Goal: Task Accomplishment & Management: Use online tool/utility

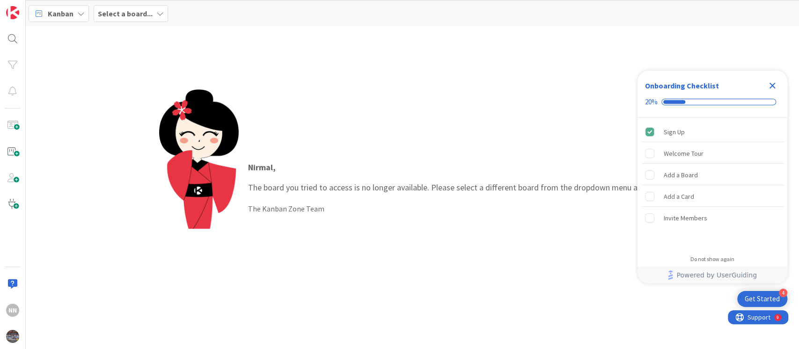
click at [138, 17] on b "Select a board..." at bounding box center [125, 13] width 55 height 9
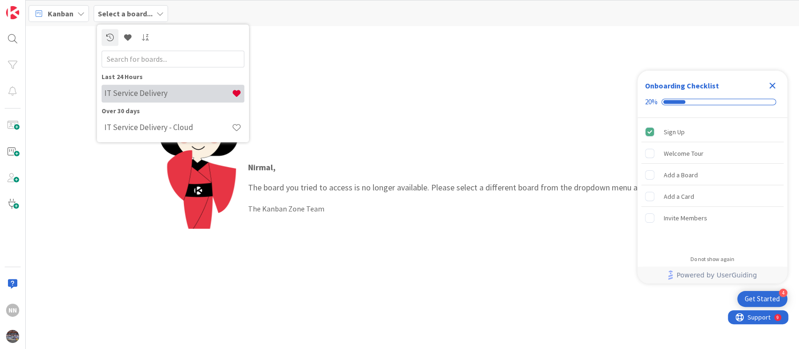
click at [139, 97] on h4 "IT Service Delivery" at bounding box center [167, 93] width 127 height 9
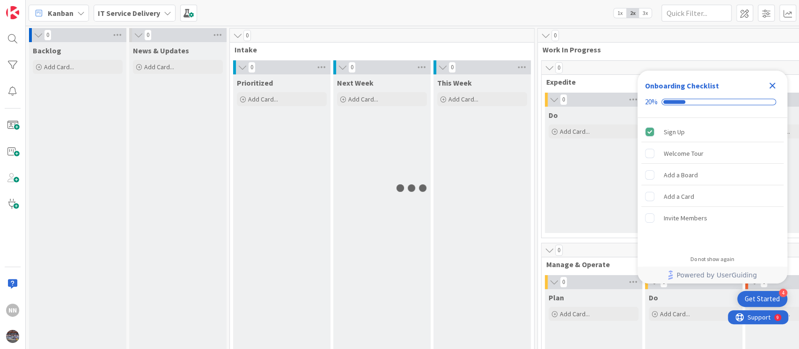
click at [599, 87] on icon "Close Checklist" at bounding box center [772, 85] width 11 height 11
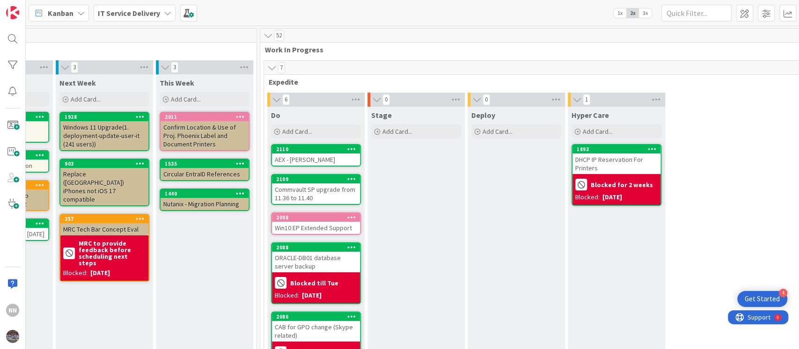
scroll to position [42, 278]
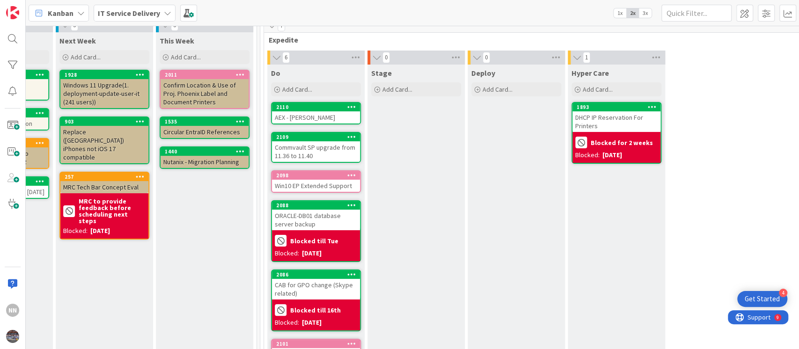
click at [330, 117] on div "AEX - [PERSON_NAME]" at bounding box center [316, 117] width 88 height 12
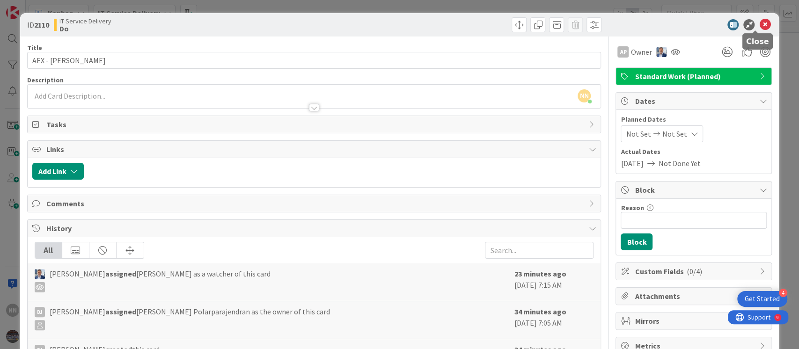
click at [599, 26] on icon at bounding box center [764, 24] width 11 height 11
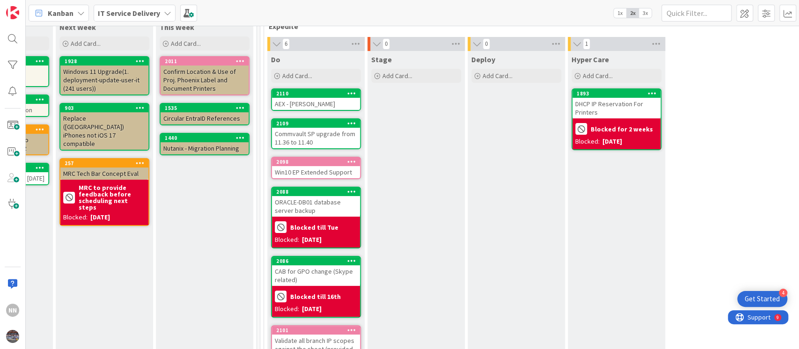
scroll to position [60, 278]
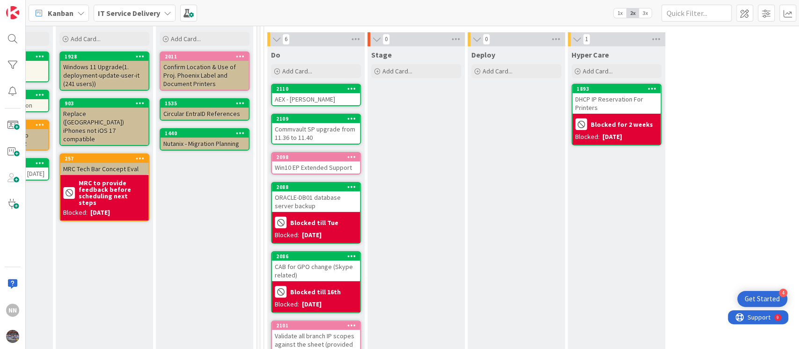
click at [323, 96] on div "AEX - [PERSON_NAME]" at bounding box center [316, 99] width 88 height 12
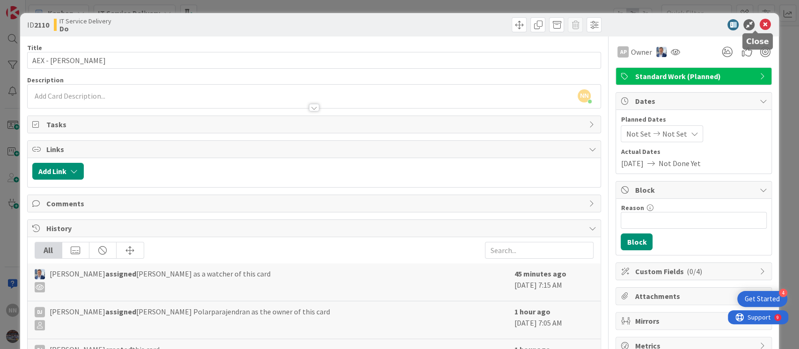
click at [599, 27] on icon at bounding box center [764, 24] width 11 height 11
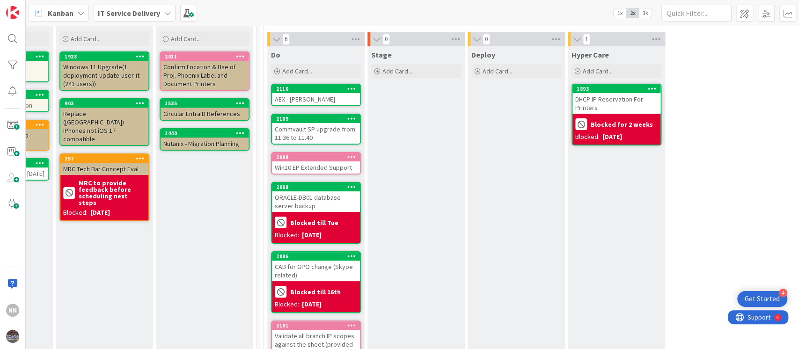
click at [315, 135] on div "Commvault SP upgrade from 11.36 to 11.40" at bounding box center [316, 133] width 88 height 21
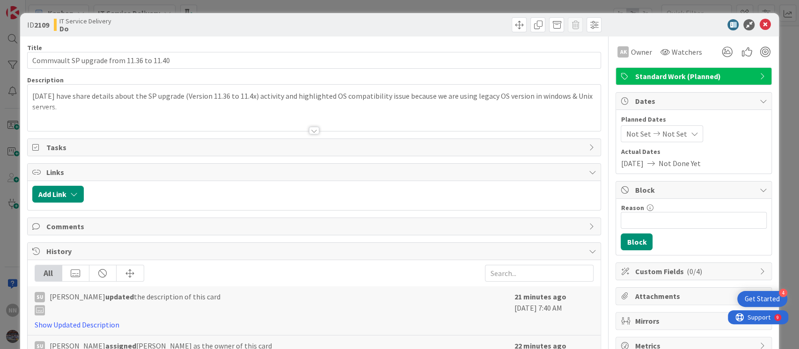
click at [309, 127] on div at bounding box center [314, 130] width 10 height 7
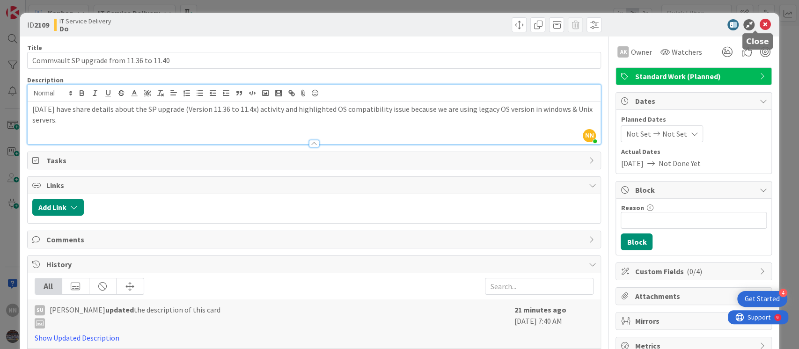
click at [599, 23] on icon at bounding box center [764, 24] width 11 height 11
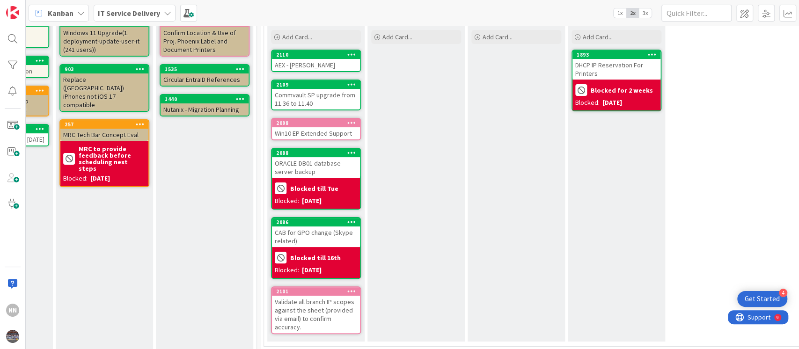
scroll to position [96, 278]
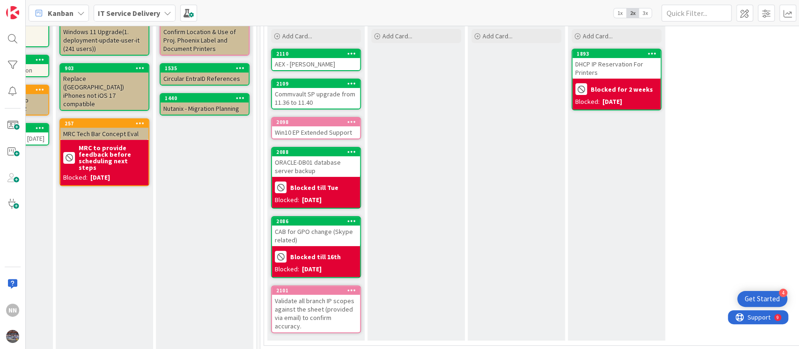
click at [315, 132] on div "Win10 EP Extended Support" at bounding box center [316, 132] width 88 height 12
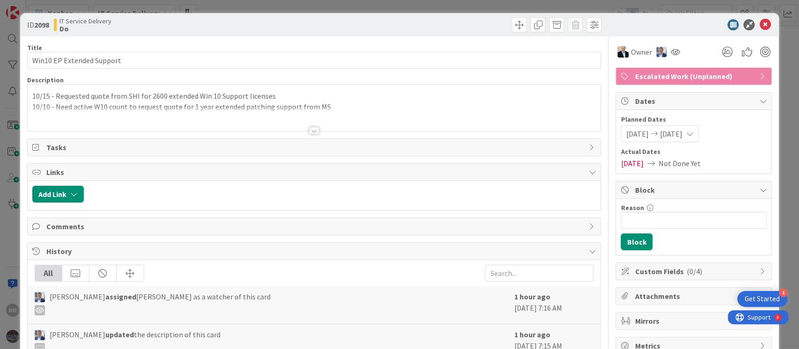
click at [308, 135] on div "Title 25 / 128 Win10 EP Extended Support Description 10/15 - Requested quote fr…" at bounding box center [314, 272] width 574 height 471
click at [309, 129] on div at bounding box center [314, 130] width 10 height 7
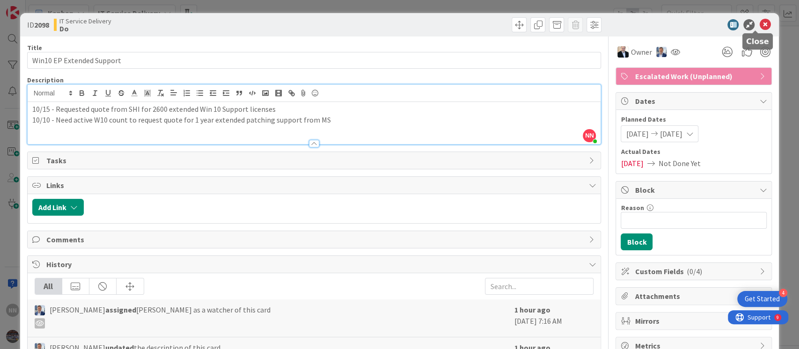
click at [599, 27] on icon at bounding box center [764, 24] width 11 height 11
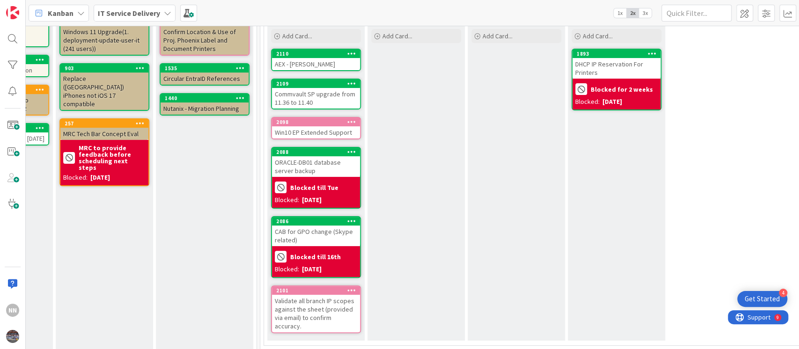
click at [330, 133] on div "Win10 EP Extended Support" at bounding box center [316, 132] width 88 height 12
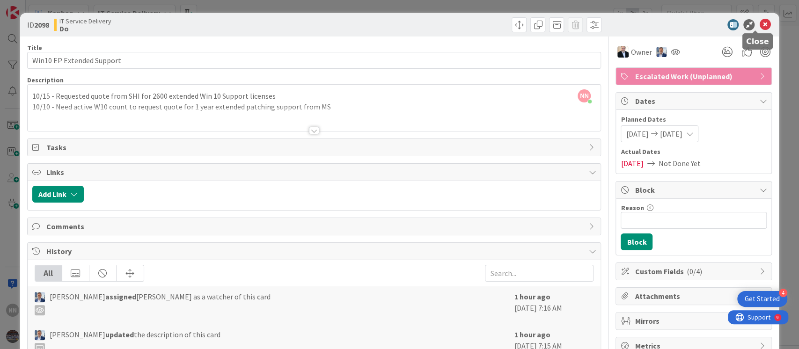
click at [599, 25] on icon at bounding box center [764, 24] width 11 height 11
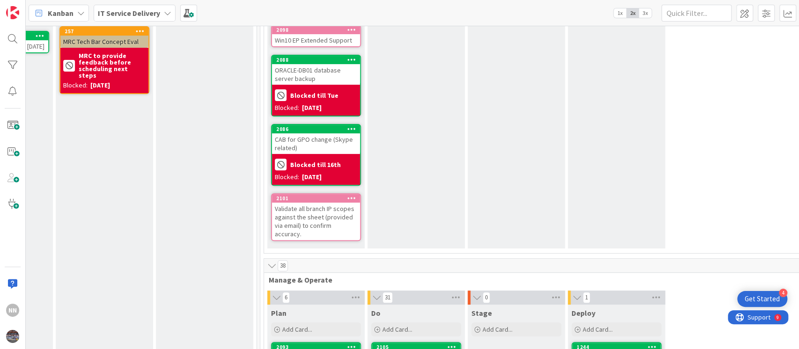
scroll to position [203, 278]
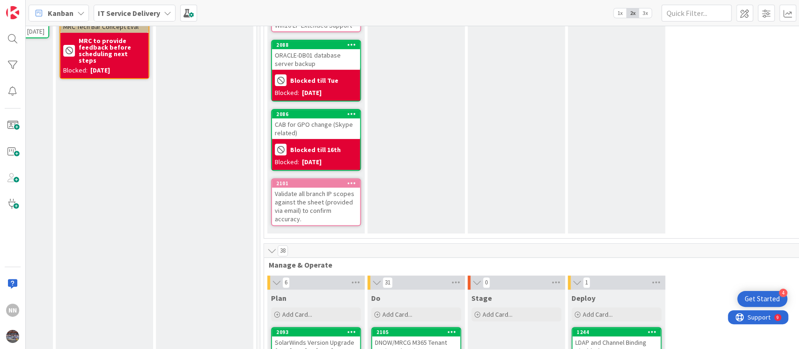
click at [318, 201] on div "Validate all branch IP scopes against the sheet (provided via email) to confirm…" at bounding box center [316, 206] width 88 height 37
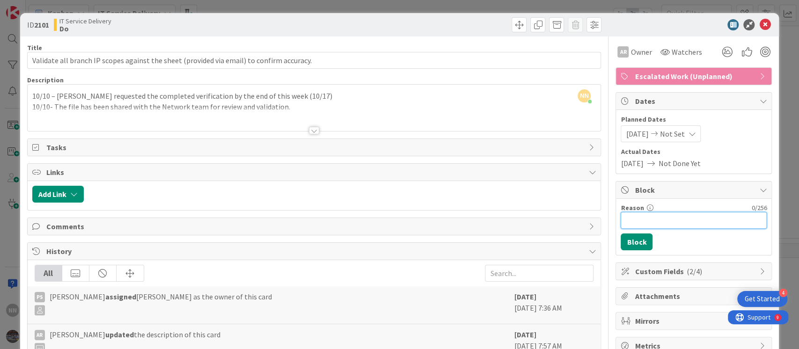
click at [599, 218] on input "Reason" at bounding box center [694, 220] width 146 height 17
type input "Blocked till Fri"
click at [599, 242] on button "Block" at bounding box center [637, 242] width 32 height 17
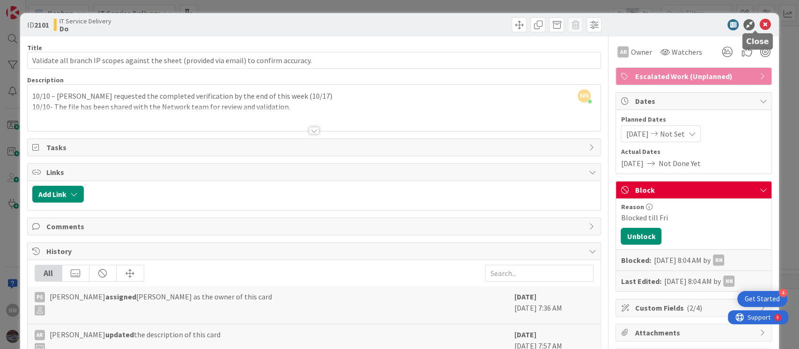
click at [599, 24] on icon at bounding box center [764, 24] width 11 height 11
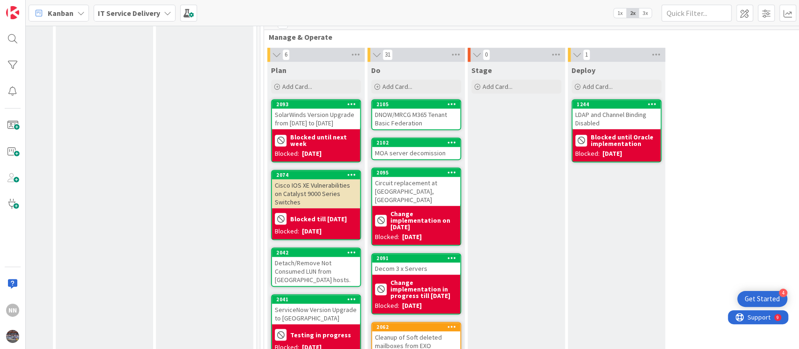
scroll to position [463, 278]
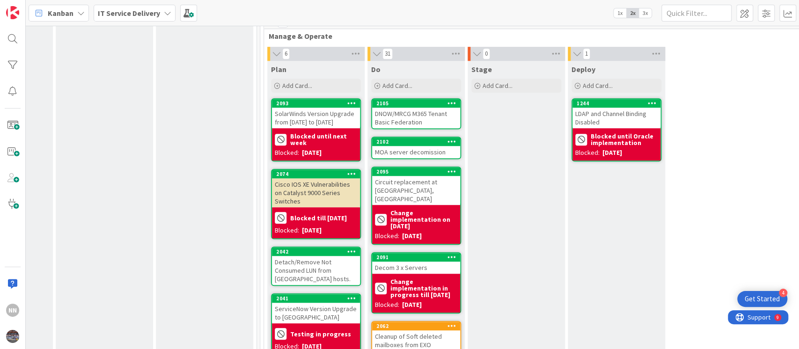
click at [418, 122] on div "DNOW/MRCG M365 Tenant Basic Federation" at bounding box center [416, 118] width 88 height 21
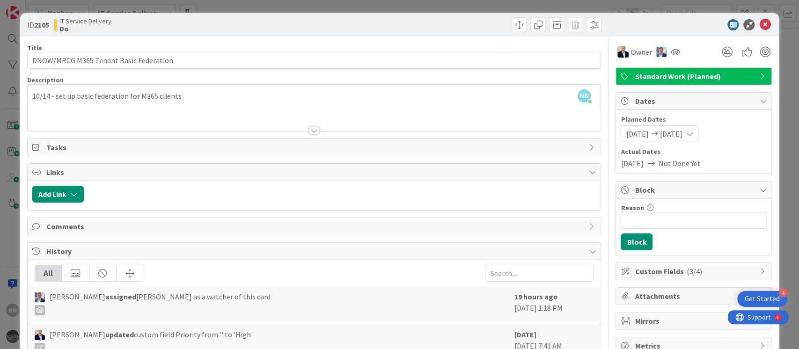
click at [311, 128] on div at bounding box center [314, 130] width 10 height 7
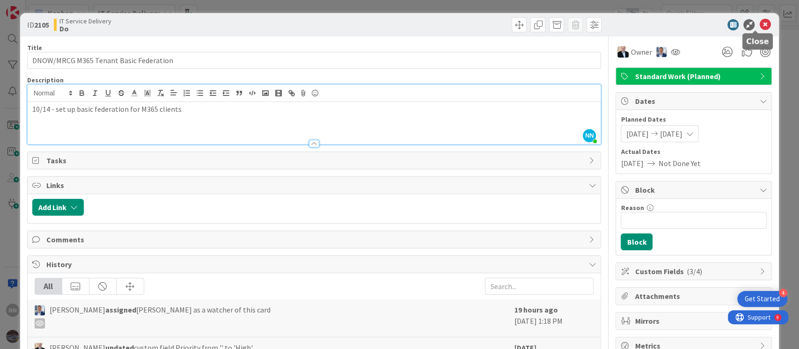
click at [599, 21] on icon at bounding box center [764, 24] width 11 height 11
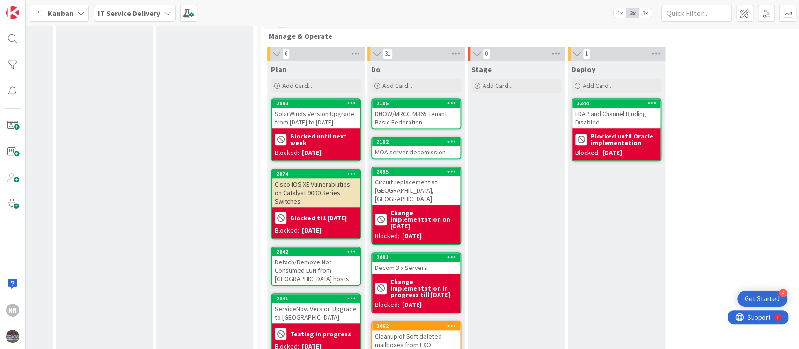
click at [426, 151] on div "MOA server decomission" at bounding box center [416, 152] width 88 height 12
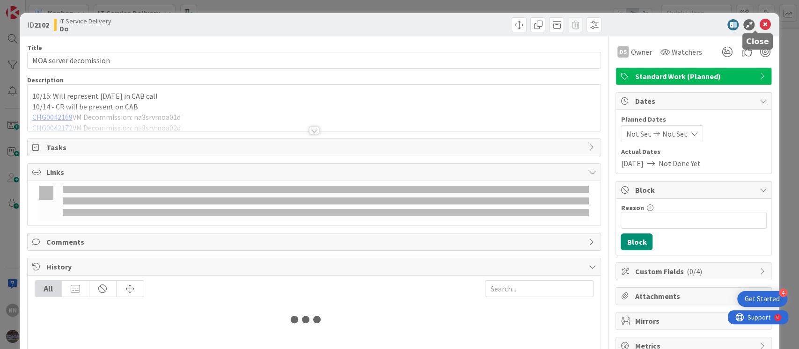
click at [599, 28] on icon at bounding box center [764, 24] width 11 height 11
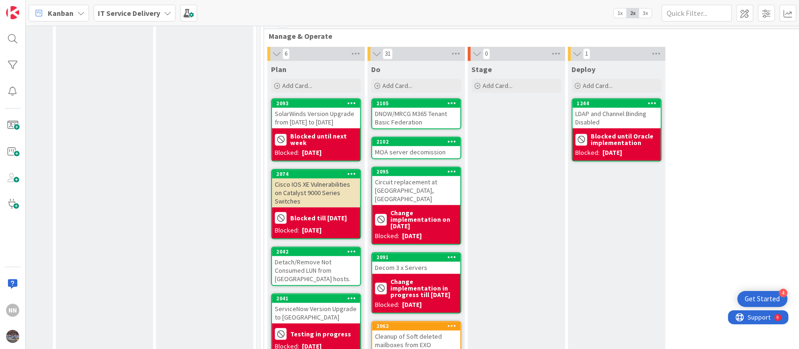
click at [401, 114] on div "DNOW/MRCG M365 Tenant Basic Federation" at bounding box center [416, 118] width 88 height 21
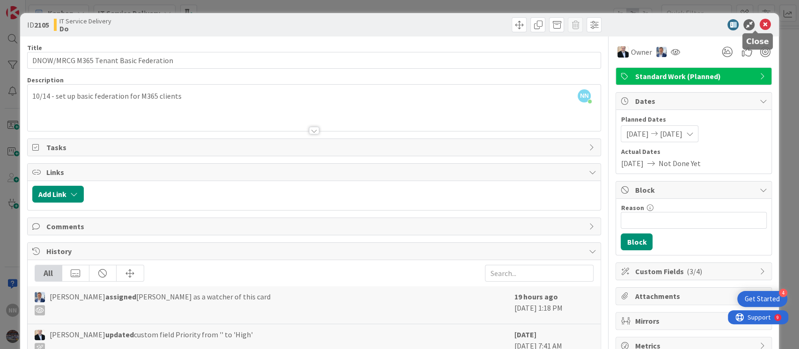
click at [599, 28] on icon at bounding box center [764, 24] width 11 height 11
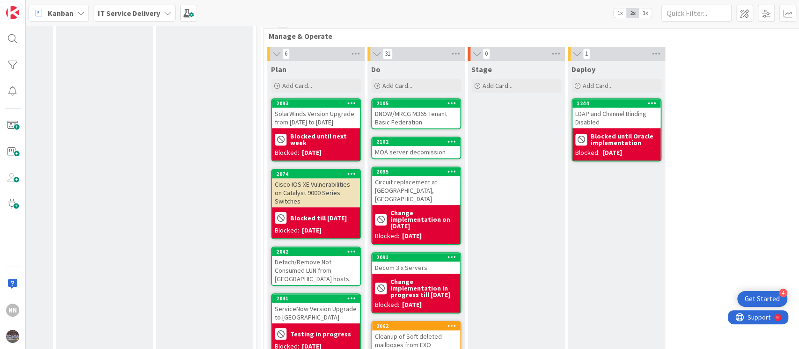
click at [412, 151] on div "MOA server decomission" at bounding box center [416, 152] width 88 height 12
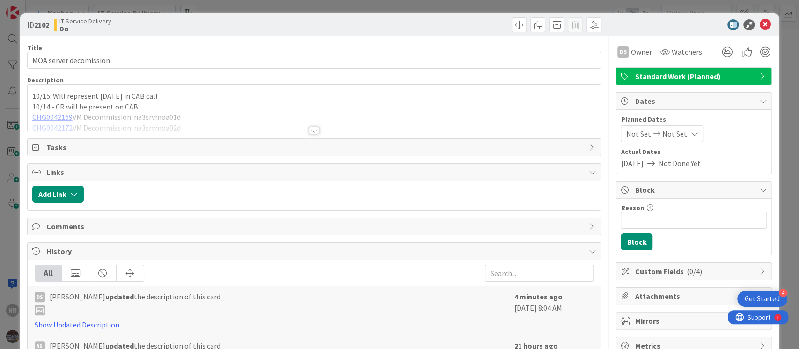
click at [309, 132] on div at bounding box center [314, 130] width 10 height 7
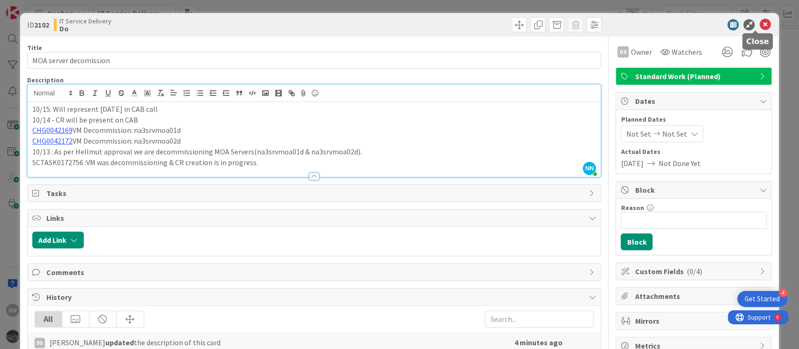
click at [599, 24] on icon at bounding box center [764, 24] width 11 height 11
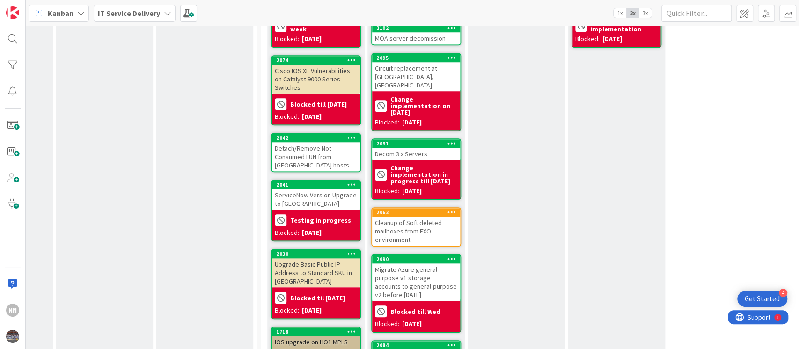
scroll to position [584, 278]
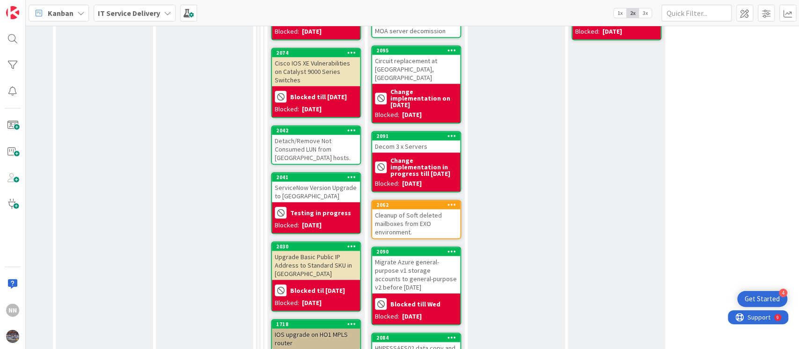
click at [321, 137] on div "Detach/Remove Not Consumed LUN from [GEOGRAPHIC_DATA] hosts." at bounding box center [316, 149] width 88 height 29
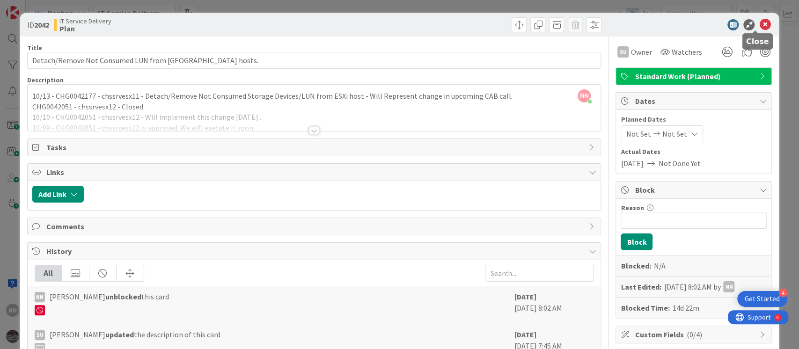
click at [599, 24] on icon at bounding box center [764, 24] width 11 height 11
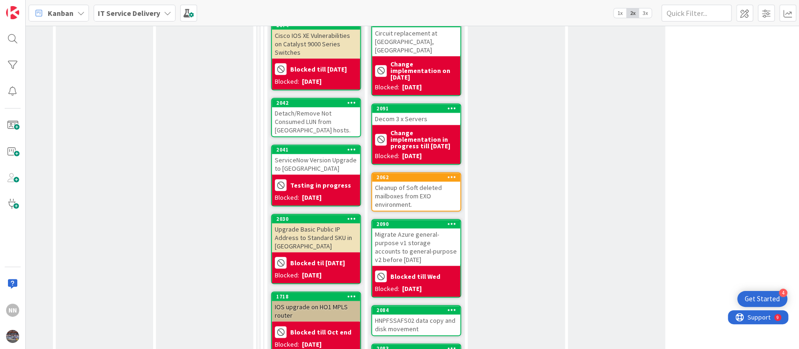
scroll to position [613, 278]
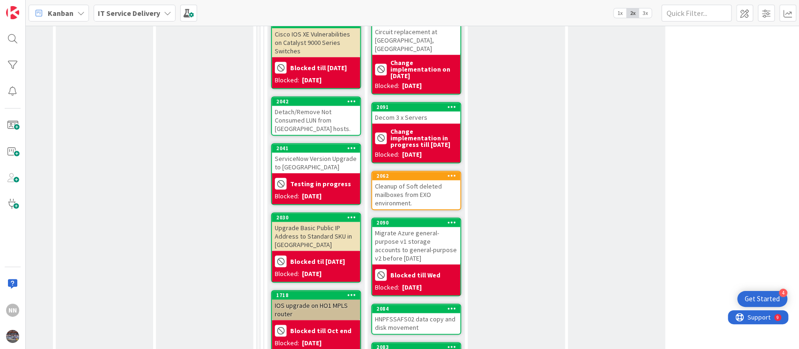
click at [410, 181] on div "Cleanup of Soft deleted mailboxes from EXO environment." at bounding box center [416, 194] width 88 height 29
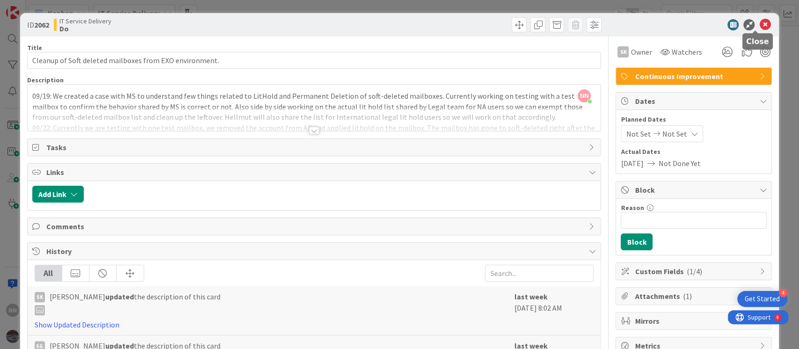
click at [599, 27] on icon at bounding box center [764, 24] width 11 height 11
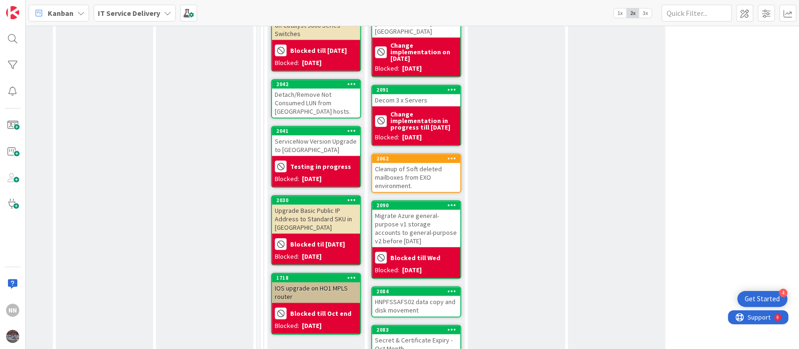
scroll to position [631, 278]
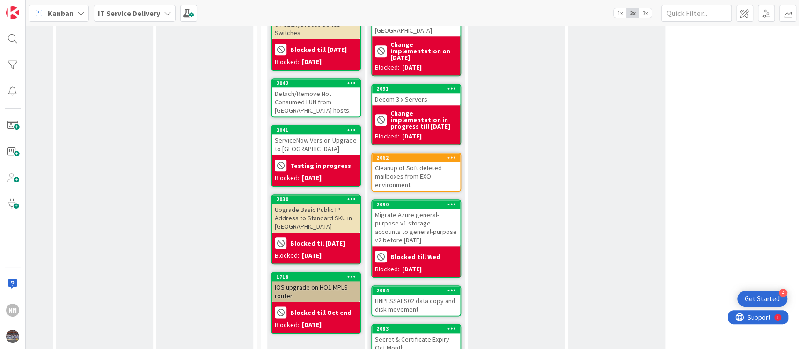
click at [318, 135] on div "ServiceNow Version Upgrade to [GEOGRAPHIC_DATA]" at bounding box center [316, 144] width 88 height 21
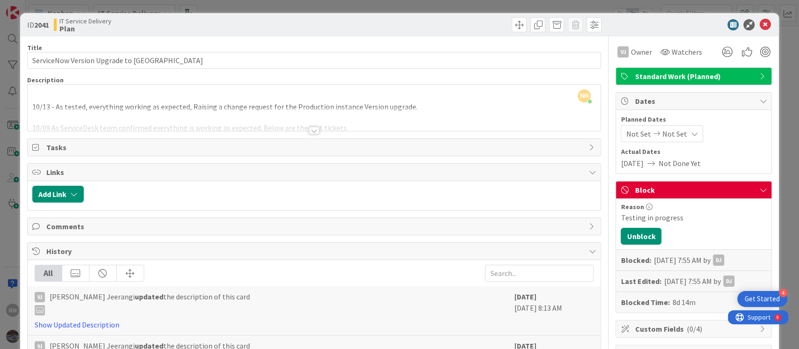
click at [309, 132] on div at bounding box center [314, 130] width 10 height 7
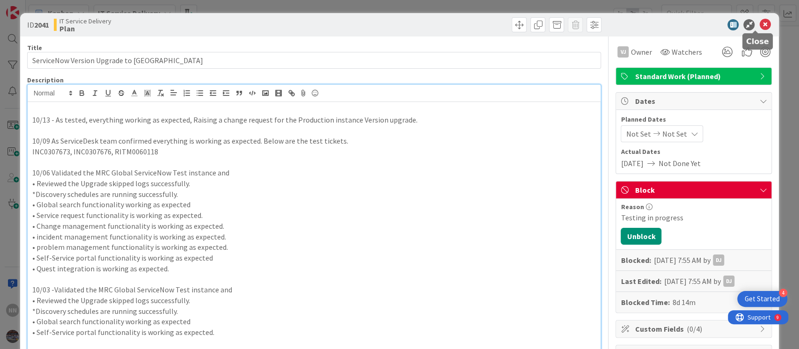
click at [599, 28] on icon at bounding box center [764, 24] width 11 height 11
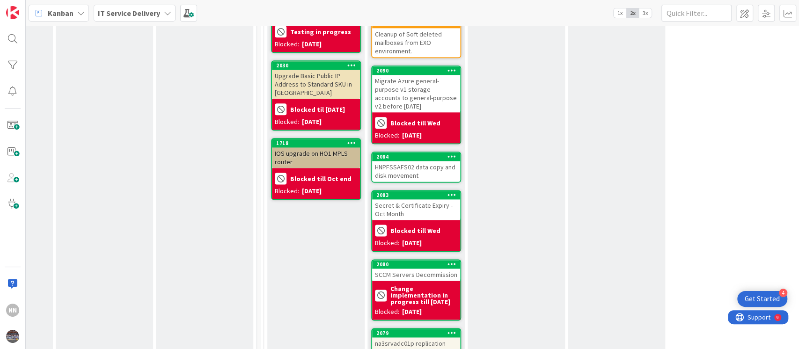
scroll to position [766, 278]
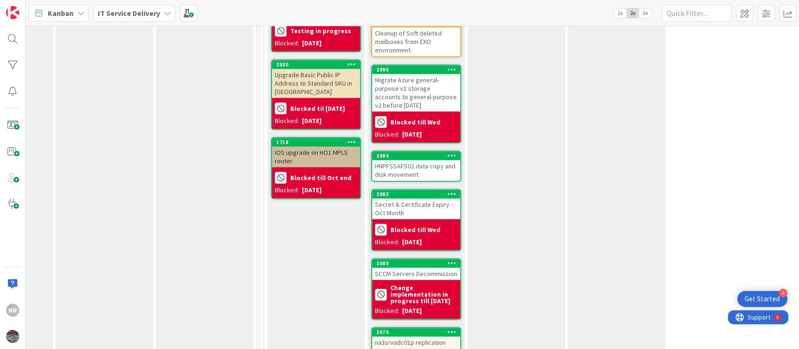
click at [414, 79] on div "Migrate Azure general-purpose v1 storage accounts to general-purpose v2 before …" at bounding box center [416, 92] width 88 height 37
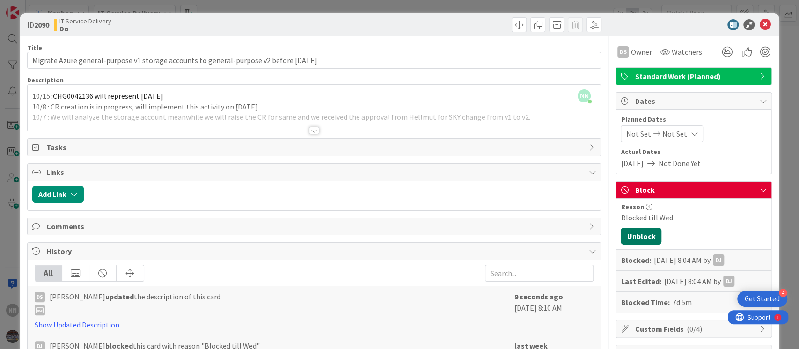
click at [599, 238] on button "Unblock" at bounding box center [641, 236] width 41 height 17
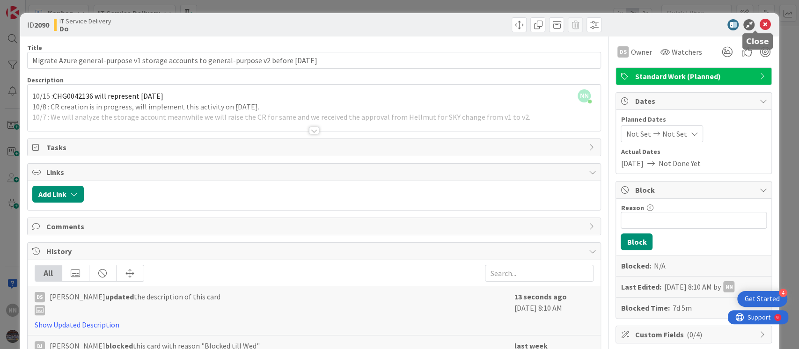
click at [599, 24] on icon at bounding box center [764, 24] width 11 height 11
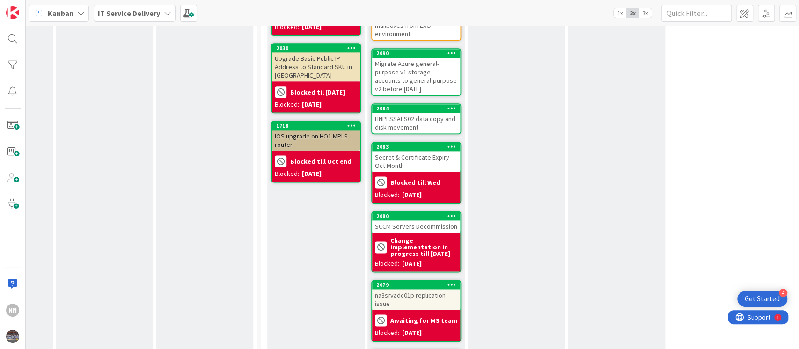
scroll to position [783, 278]
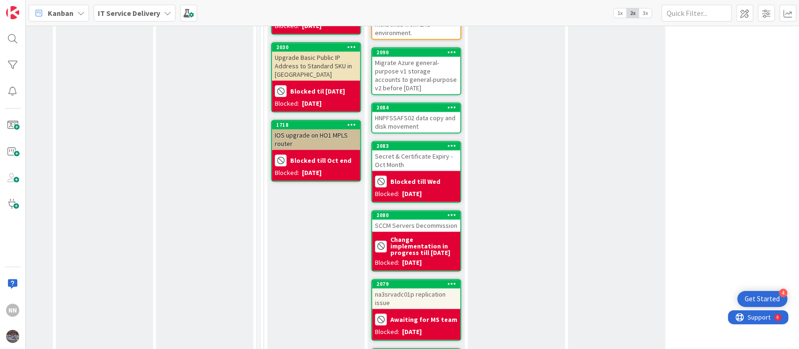
click at [411, 153] on div "Secret & Certificate Expiry - Oct Month" at bounding box center [416, 160] width 88 height 21
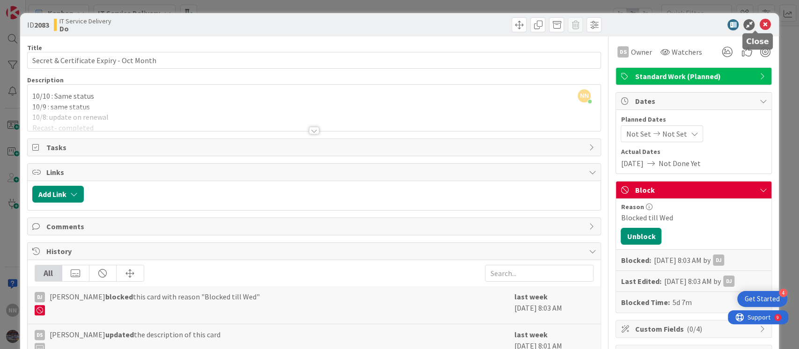
click at [599, 19] on icon at bounding box center [764, 24] width 11 height 11
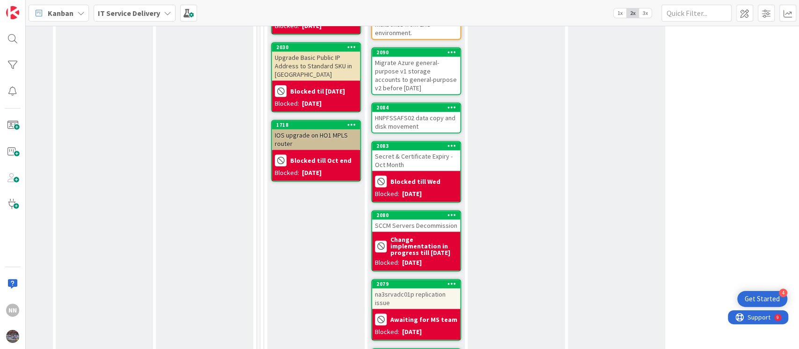
scroll to position [779, 278]
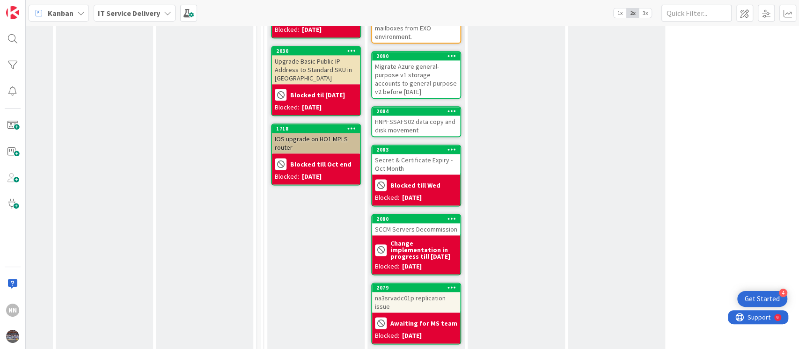
click at [410, 116] on div "HNPFSSAFS02 data copy and disk movement" at bounding box center [416, 126] width 88 height 21
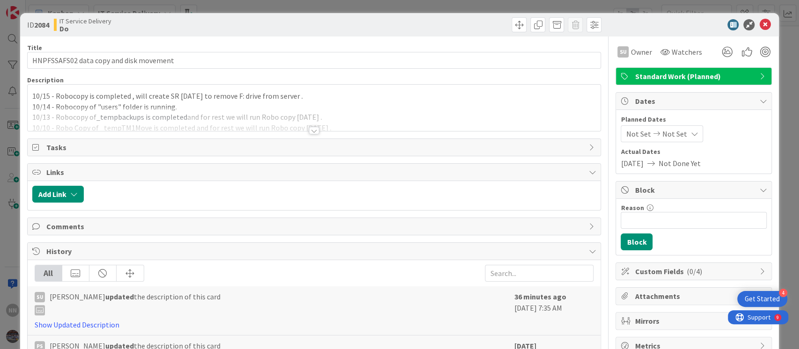
click at [309, 127] on div at bounding box center [314, 130] width 10 height 7
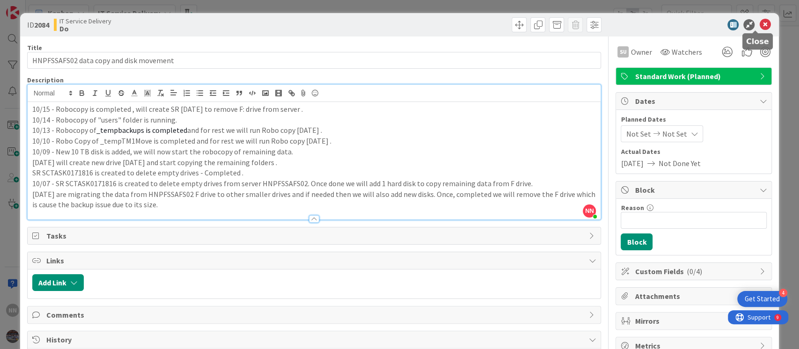
click at [599, 24] on icon at bounding box center [764, 24] width 11 height 11
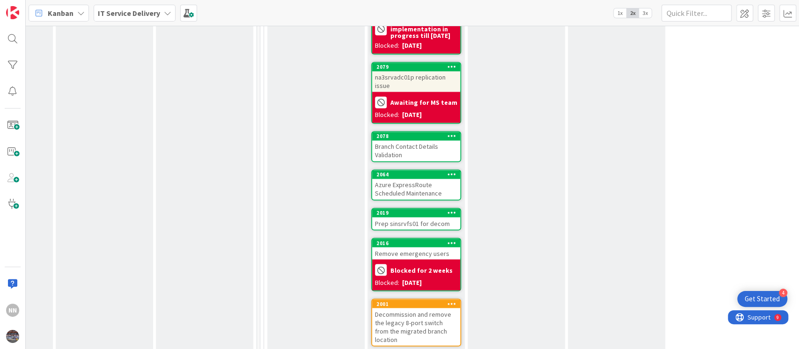
scroll to position [1002, 278]
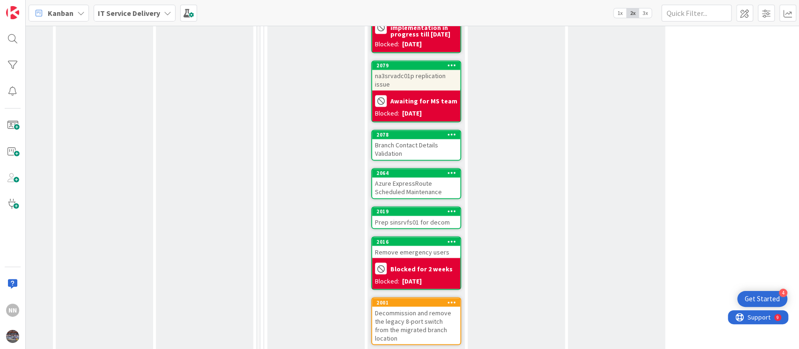
click at [411, 139] on div "Branch Contact Details Validation" at bounding box center [416, 149] width 88 height 21
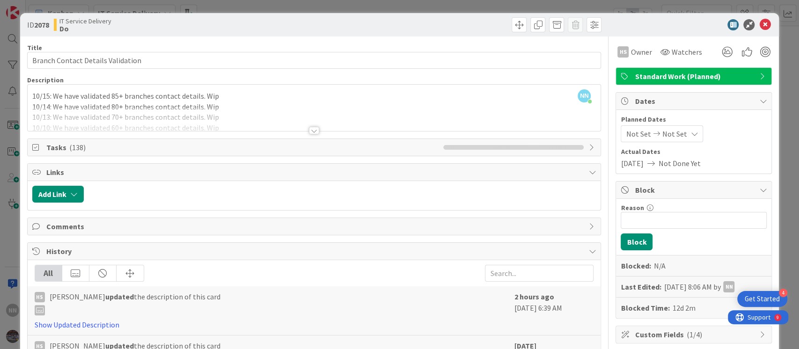
click at [310, 129] on div at bounding box center [314, 130] width 10 height 7
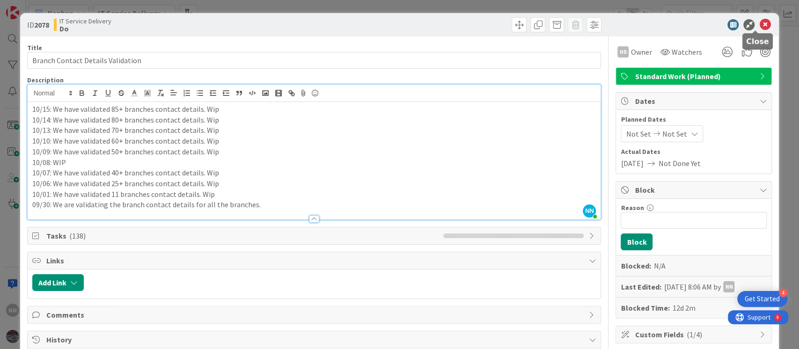
click at [599, 23] on icon at bounding box center [764, 24] width 11 height 11
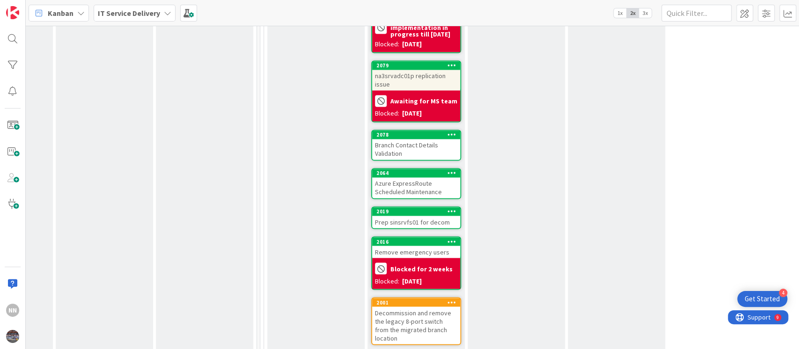
click at [409, 177] on div "Azure ExpressRoute Scheduled Maintenance" at bounding box center [416, 187] width 88 height 21
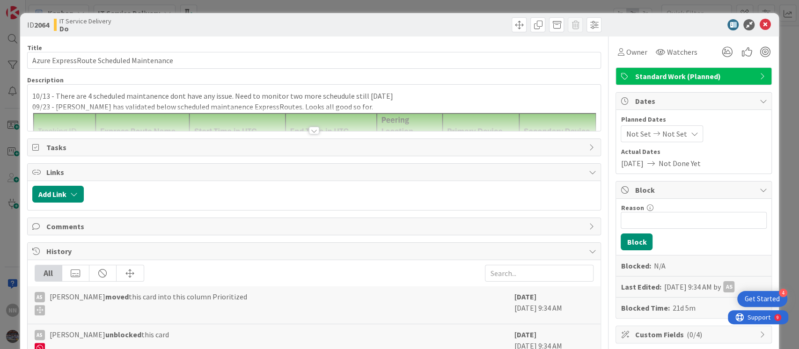
click at [309, 129] on div at bounding box center [314, 130] width 10 height 7
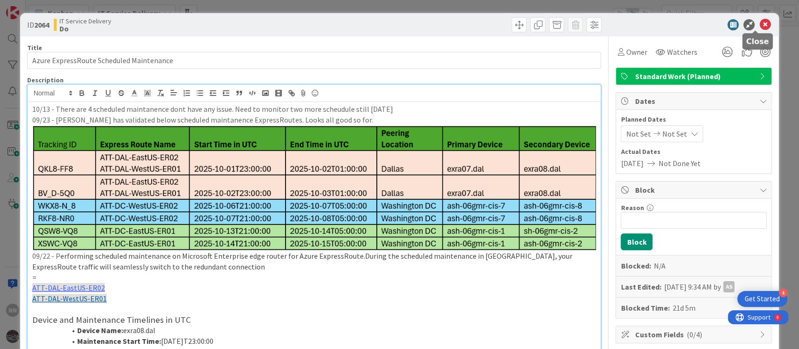
click at [599, 25] on icon at bounding box center [764, 24] width 11 height 11
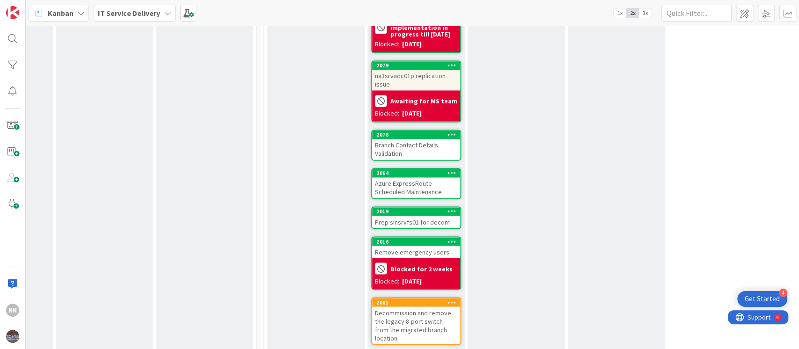
click at [427, 216] on div "Prep sinsrvfs01 for decom" at bounding box center [416, 222] width 88 height 12
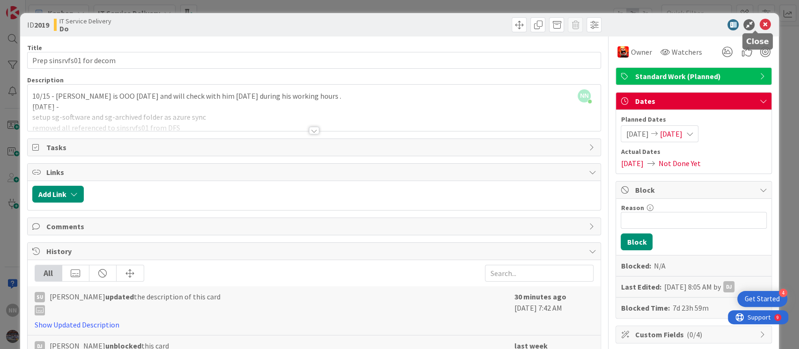
click at [599, 22] on icon at bounding box center [764, 24] width 11 height 11
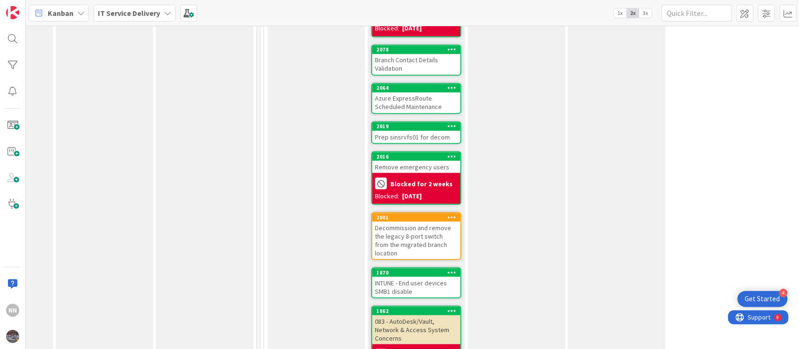
scroll to position [1094, 278]
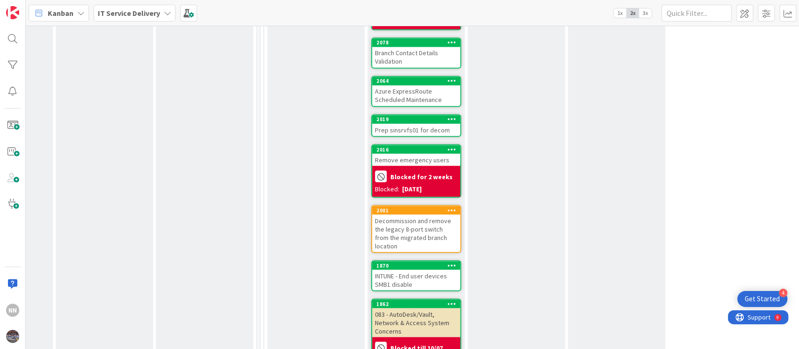
click at [403, 261] on div "INTUNE - End user devices SMB1 disable" at bounding box center [416, 280] width 88 height 21
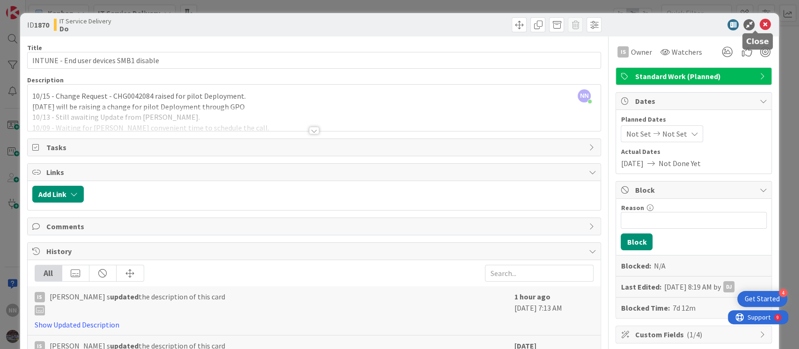
click at [599, 24] on icon at bounding box center [764, 24] width 11 height 11
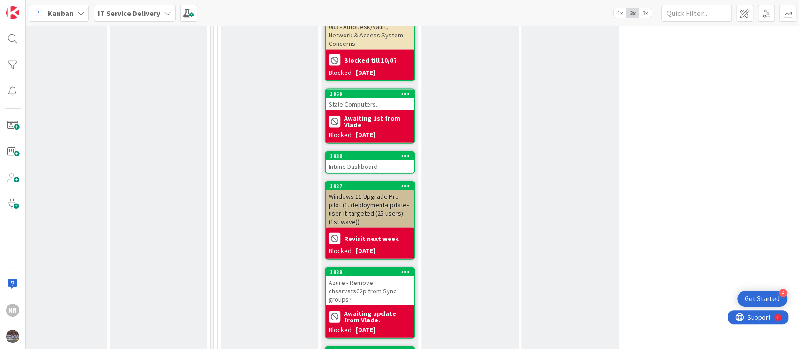
scroll to position [1382, 324]
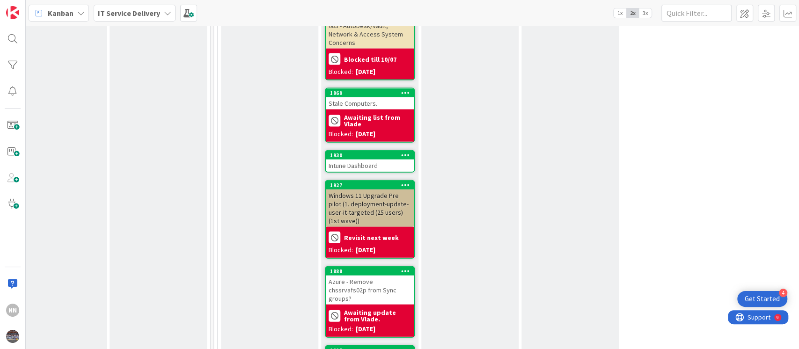
click at [387, 160] on div "Intune Dashboard" at bounding box center [370, 166] width 88 height 12
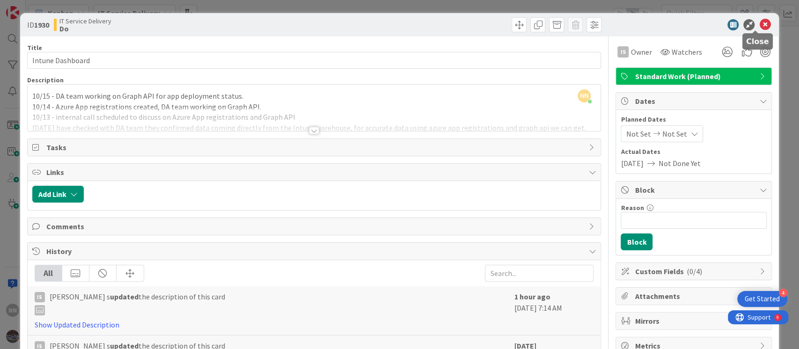
click at [599, 24] on icon at bounding box center [764, 24] width 11 height 11
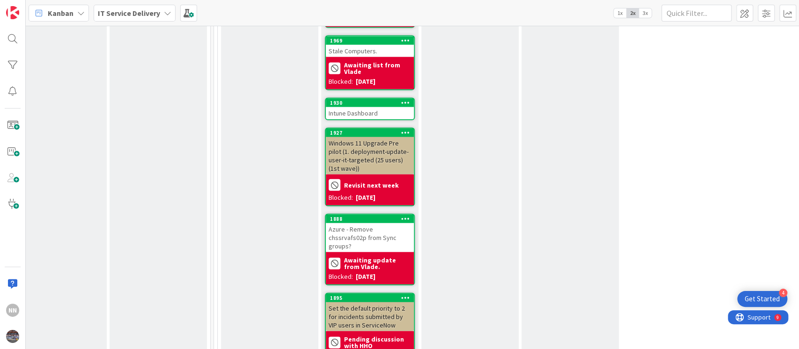
click at [357, 137] on div "Windows 11 Upgrade Pre pilot (1. deployment-update-user-it-targeted (25 users) …" at bounding box center [370, 155] width 88 height 37
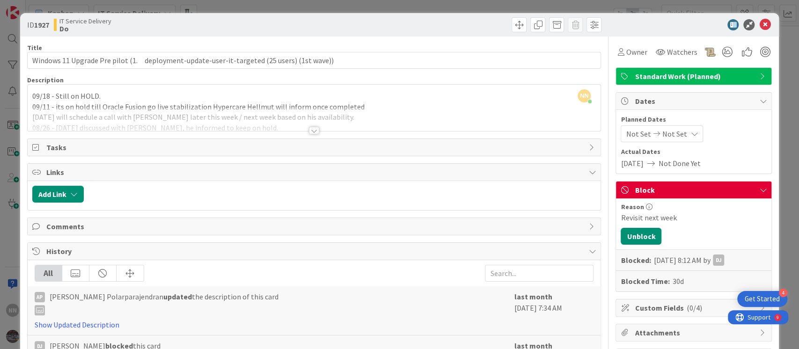
click at [309, 129] on div at bounding box center [314, 130] width 10 height 7
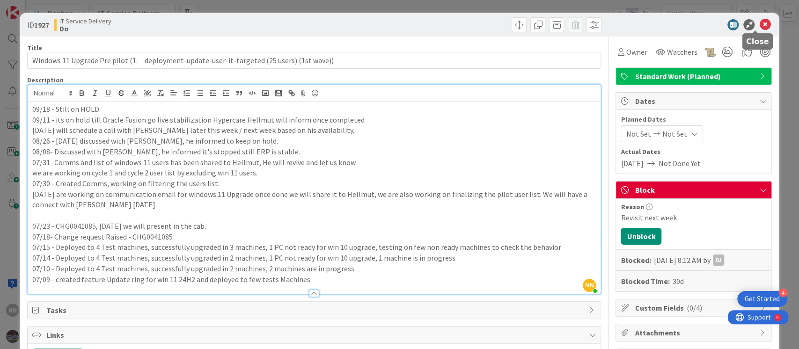
click at [599, 26] on icon at bounding box center [764, 24] width 11 height 11
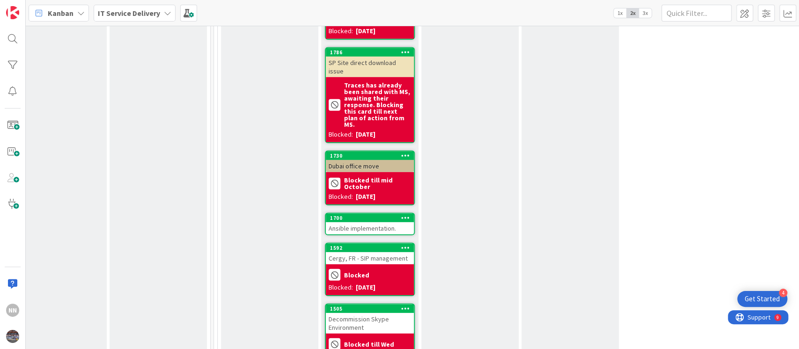
scroll to position [1762, 324]
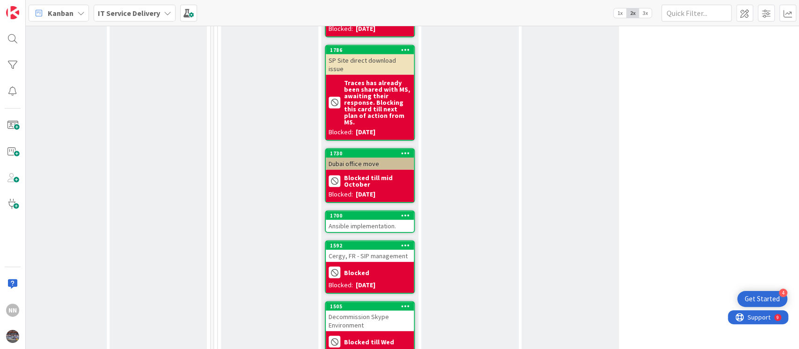
click at [372, 220] on div "Ansible implementation." at bounding box center [370, 226] width 88 height 12
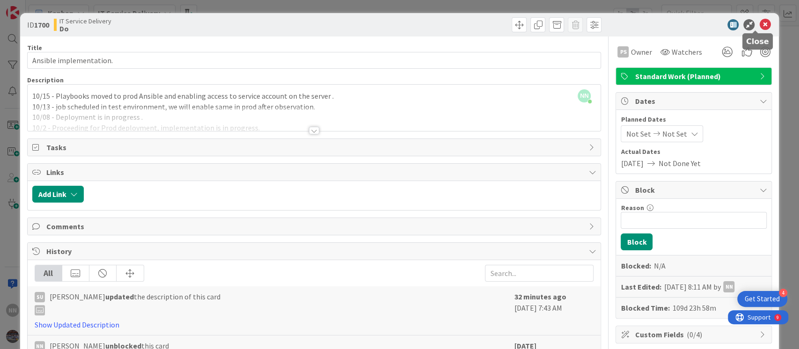
click at [599, 22] on icon at bounding box center [764, 24] width 11 height 11
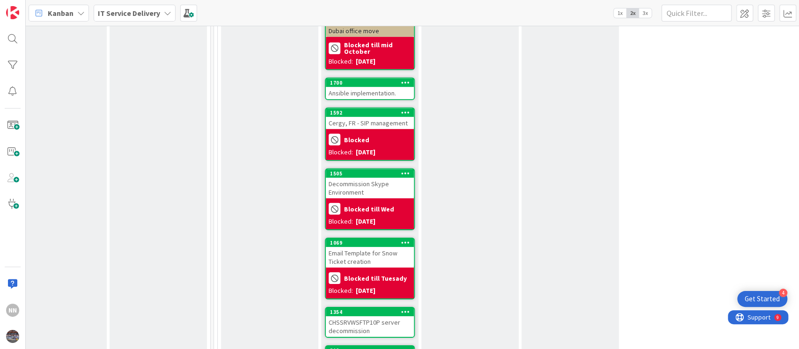
scroll to position [1897, 324]
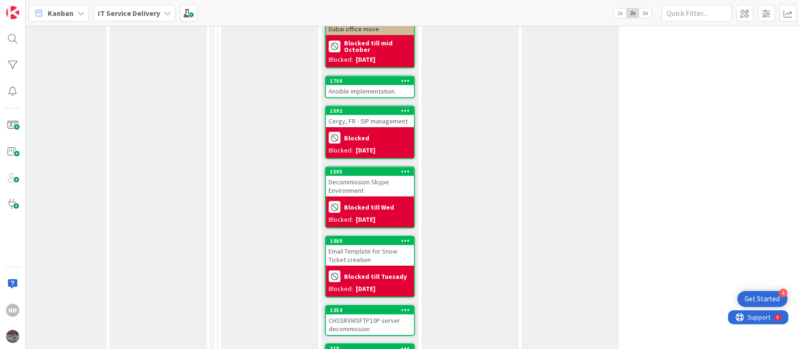
click at [353, 176] on div "Decommission Skype Environment" at bounding box center [370, 186] width 88 height 21
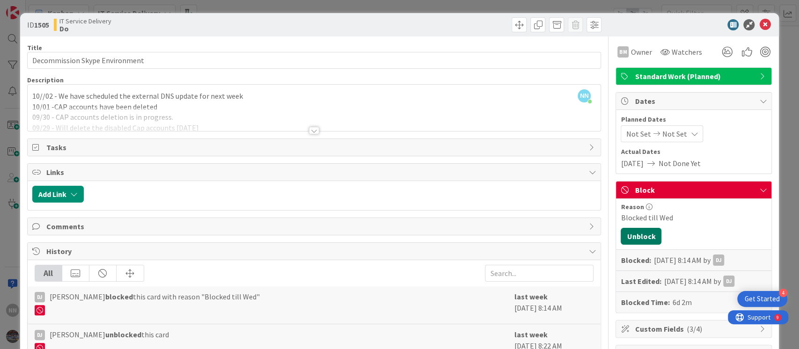
click at [599, 237] on button "Unblock" at bounding box center [641, 236] width 41 height 17
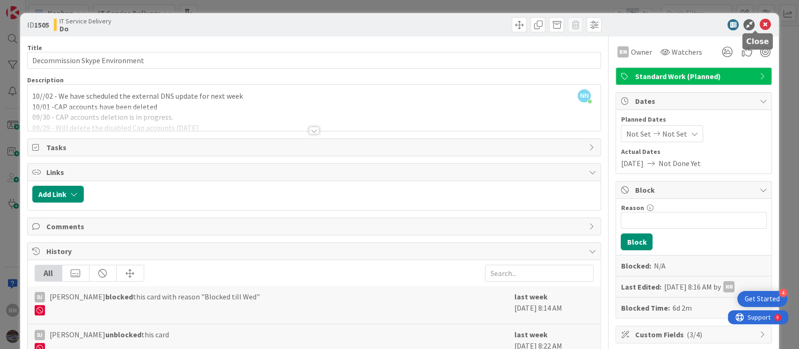
click at [599, 26] on icon at bounding box center [764, 24] width 11 height 11
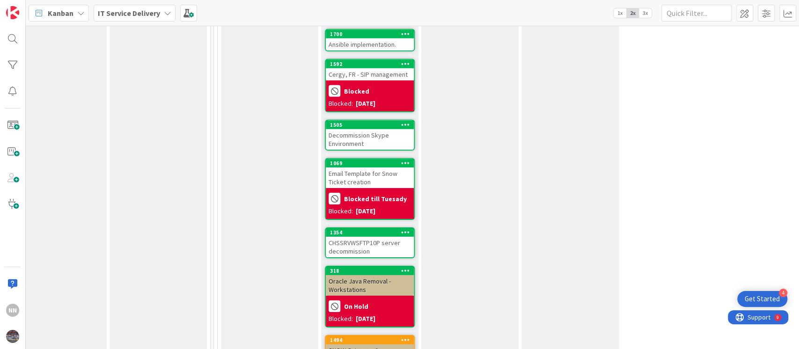
scroll to position [1967, 324]
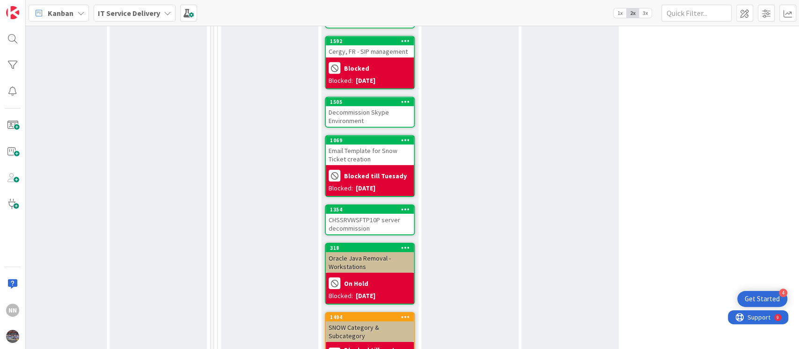
click at [367, 214] on div "CHSSRVWSFTP10P server decommission" at bounding box center [370, 224] width 88 height 21
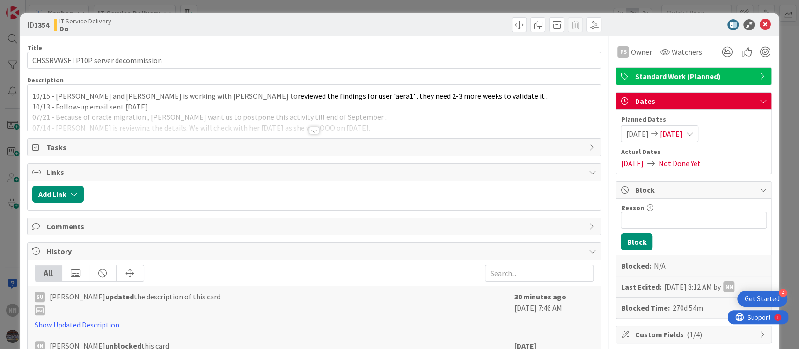
click at [309, 129] on div at bounding box center [314, 130] width 10 height 7
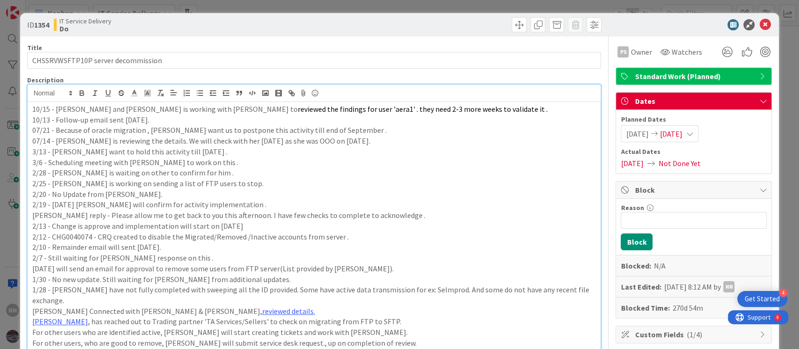
click at [520, 228] on p "2/13 - Change is approve and implementation will start on [DATE]" at bounding box center [314, 226] width 564 height 11
click at [599, 223] on input "Reason" at bounding box center [694, 220] width 146 height 17
type input "Blocked till [DATE]"
click at [599, 243] on button "Block" at bounding box center [637, 242] width 32 height 17
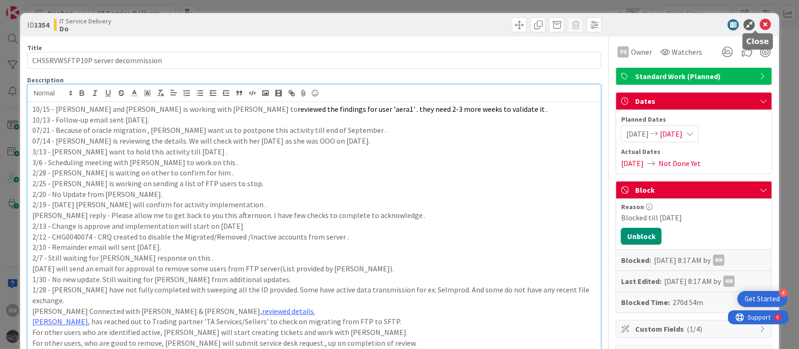
click at [599, 22] on icon at bounding box center [764, 24] width 11 height 11
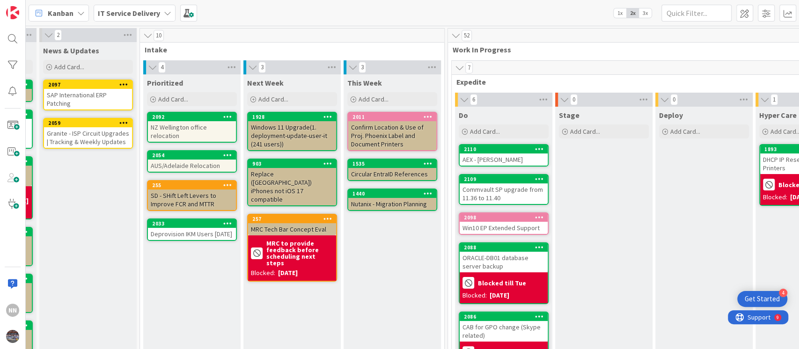
scroll to position [0, 89]
